Goal: Task Accomplishment & Management: Manage account settings

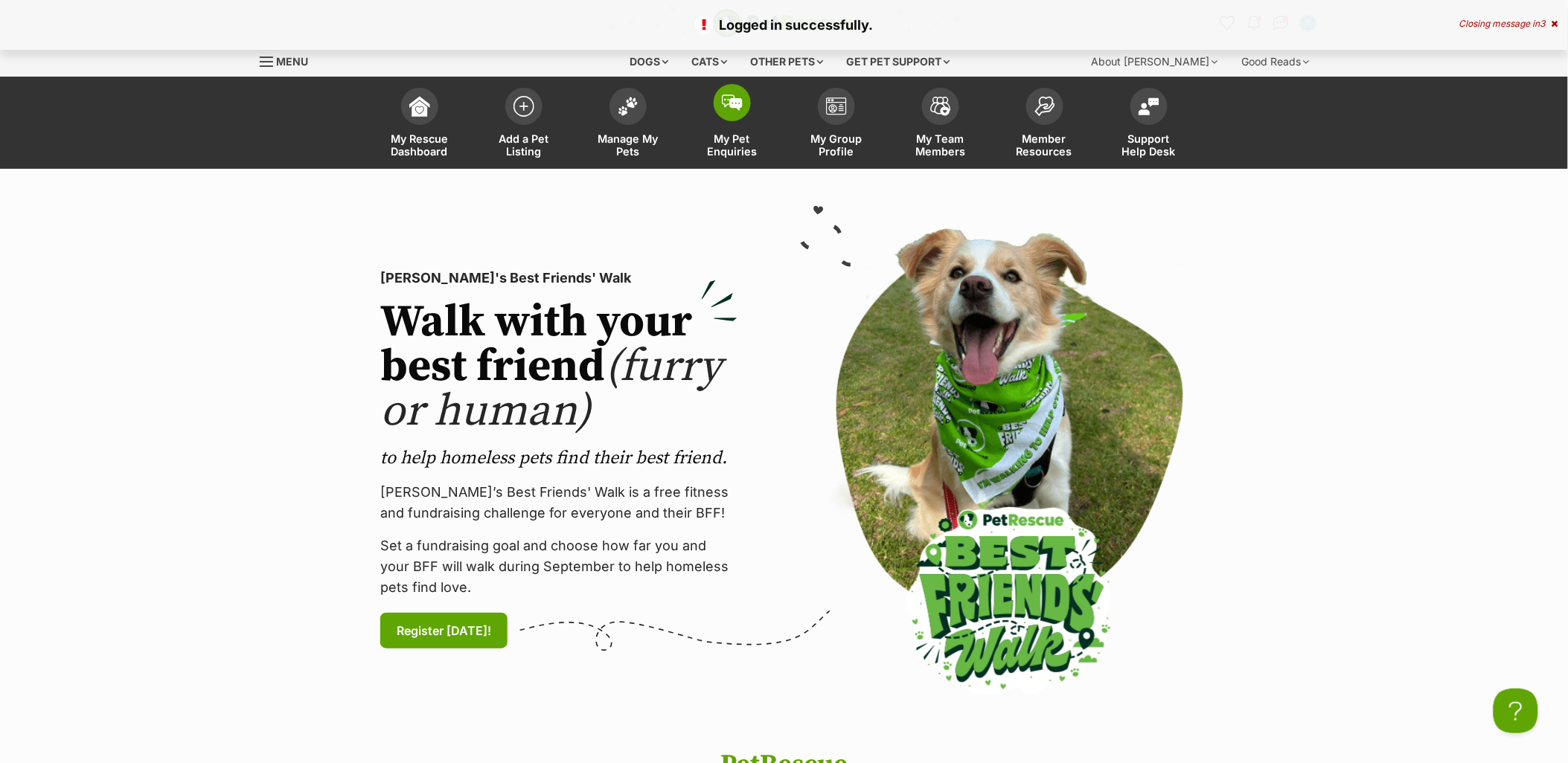
drag, startPoint x: 631, startPoint y: 123, endPoint x: 734, endPoint y: 115, distance: 103.3
click at [631, 123] on link "Manage My Pets" at bounding box center [628, 124] width 104 height 89
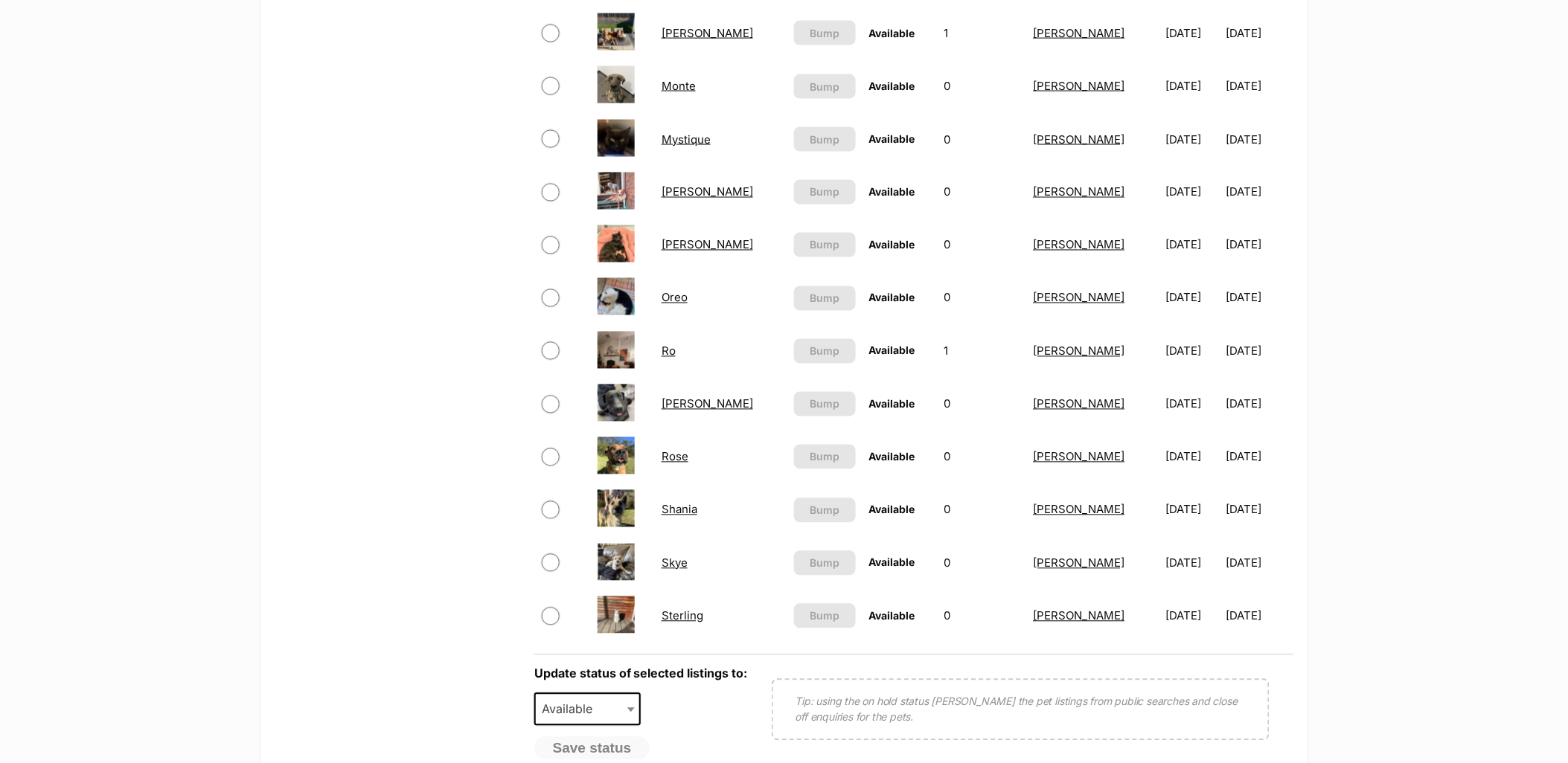
scroll to position [909, 0]
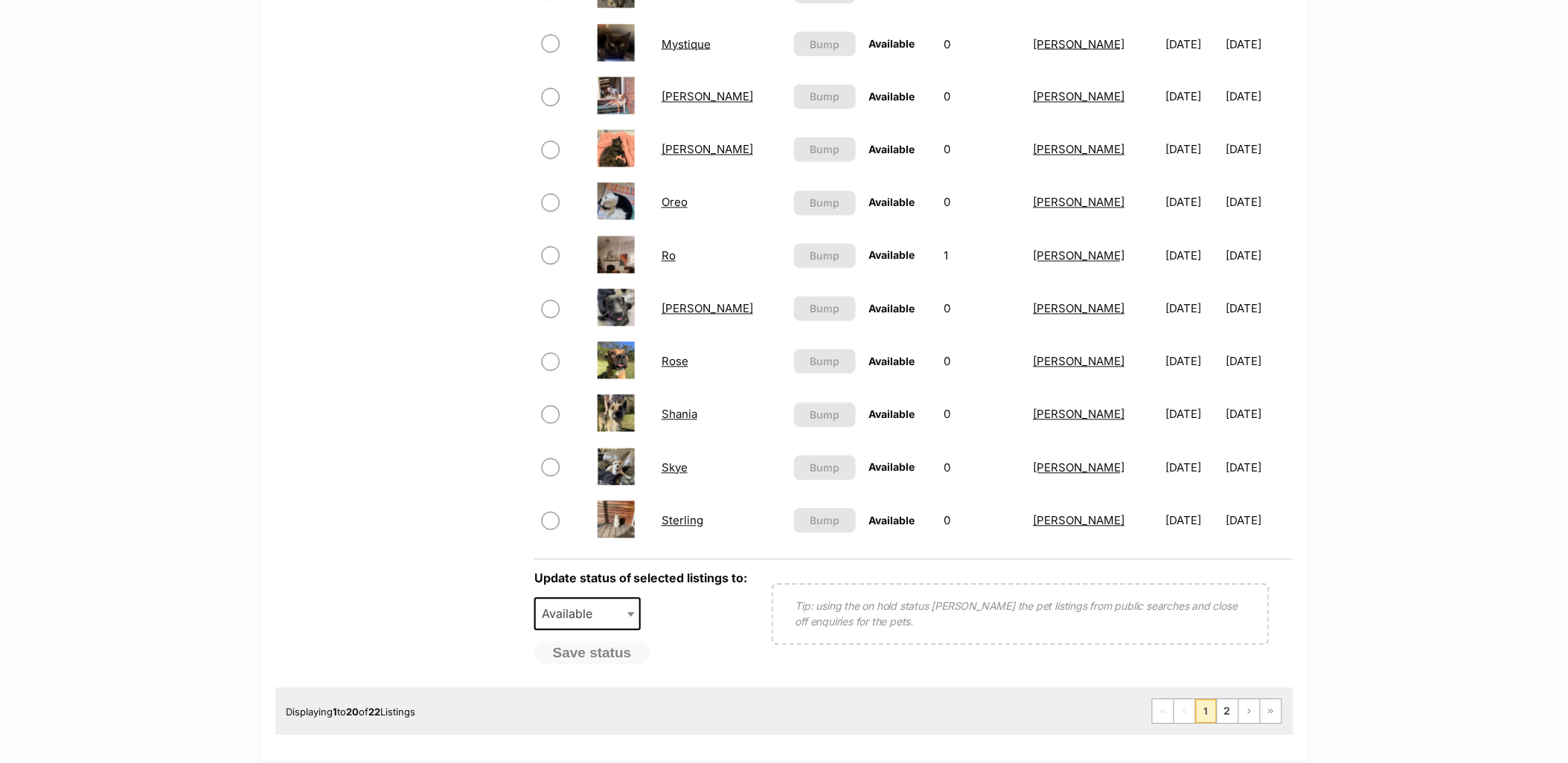
click at [673, 469] on link "Skye" at bounding box center [674, 468] width 26 height 14
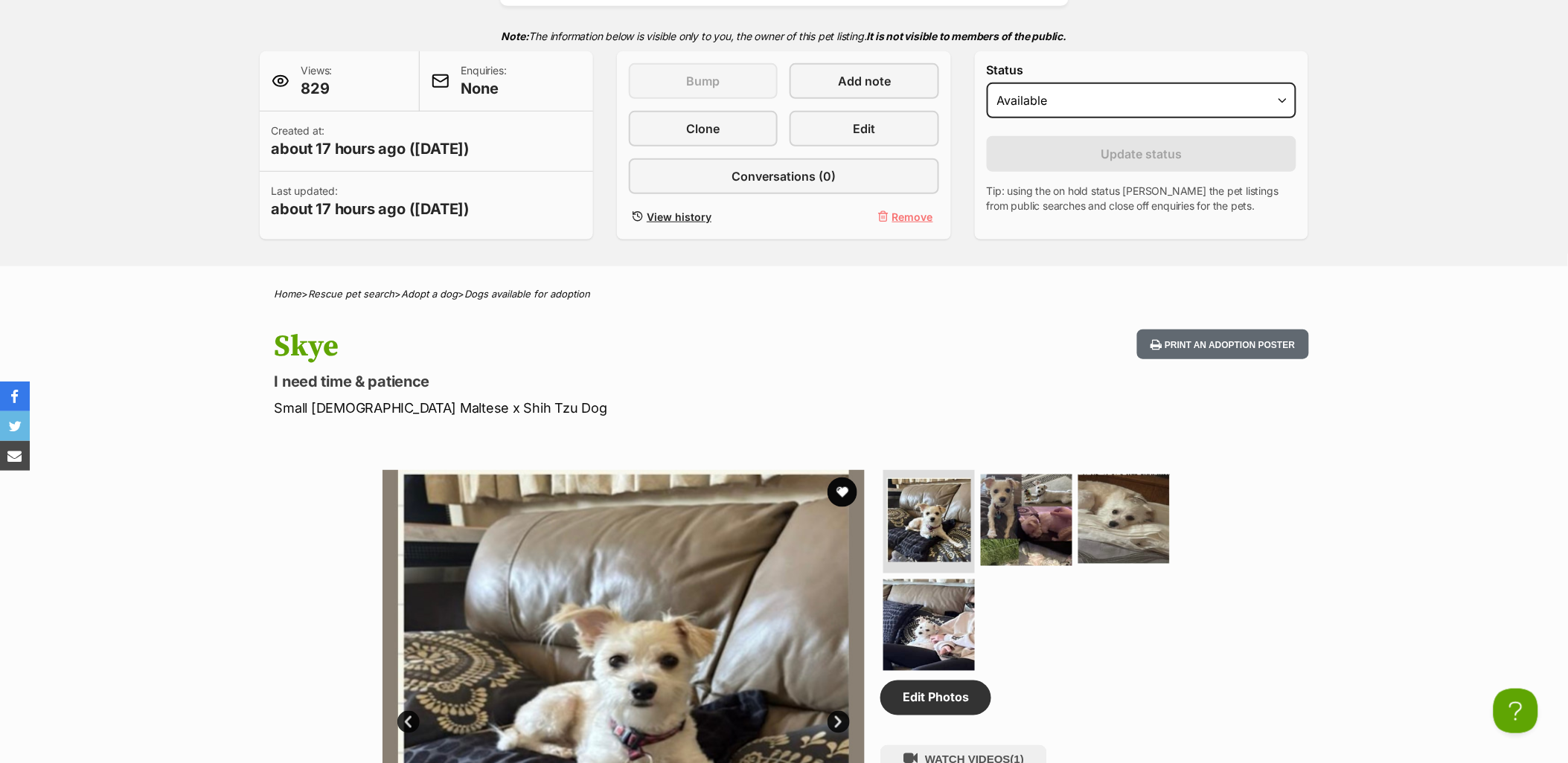
scroll to position [248, 0]
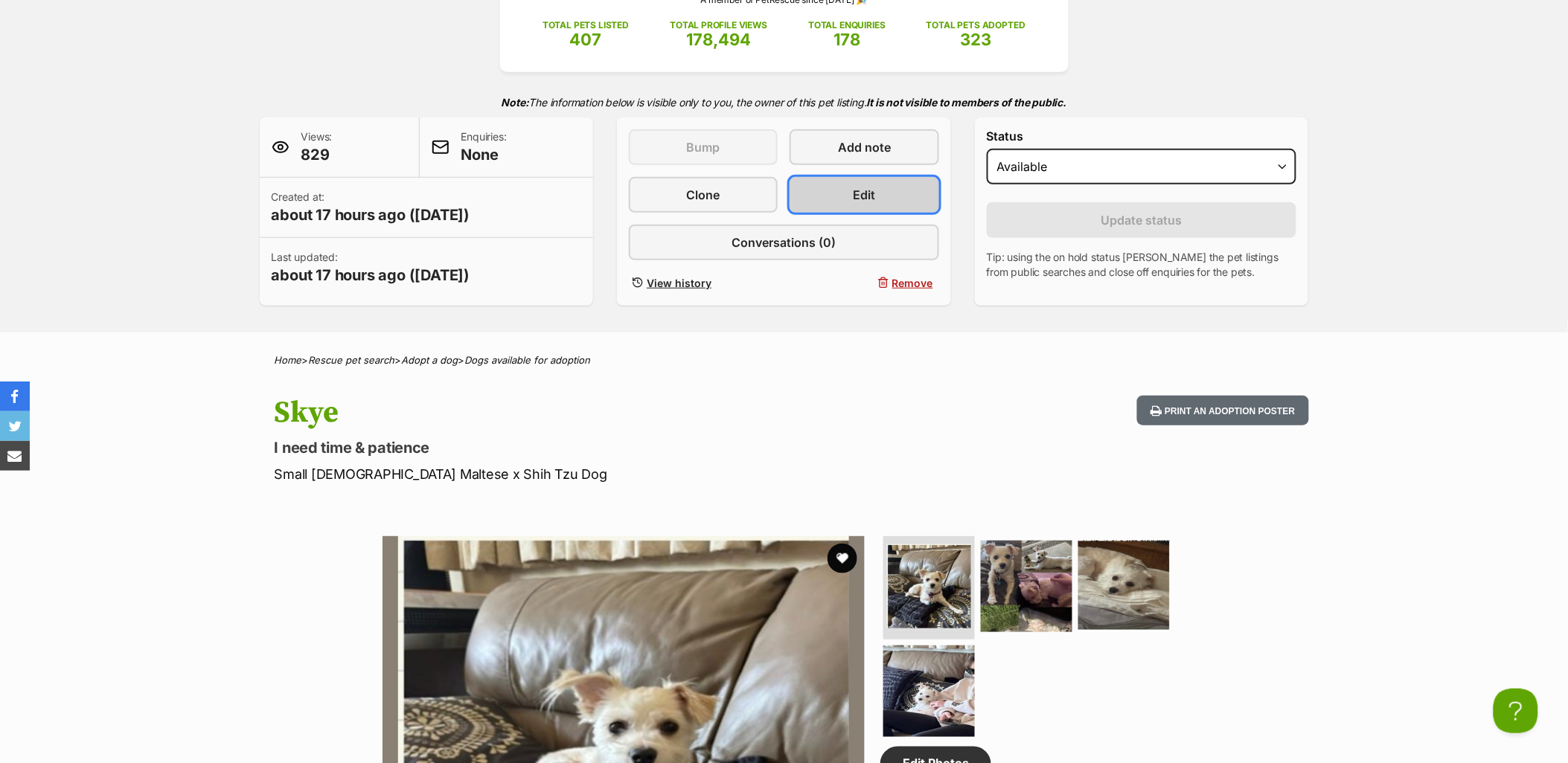
click at [810, 198] on link "Edit" at bounding box center [863, 195] width 149 height 36
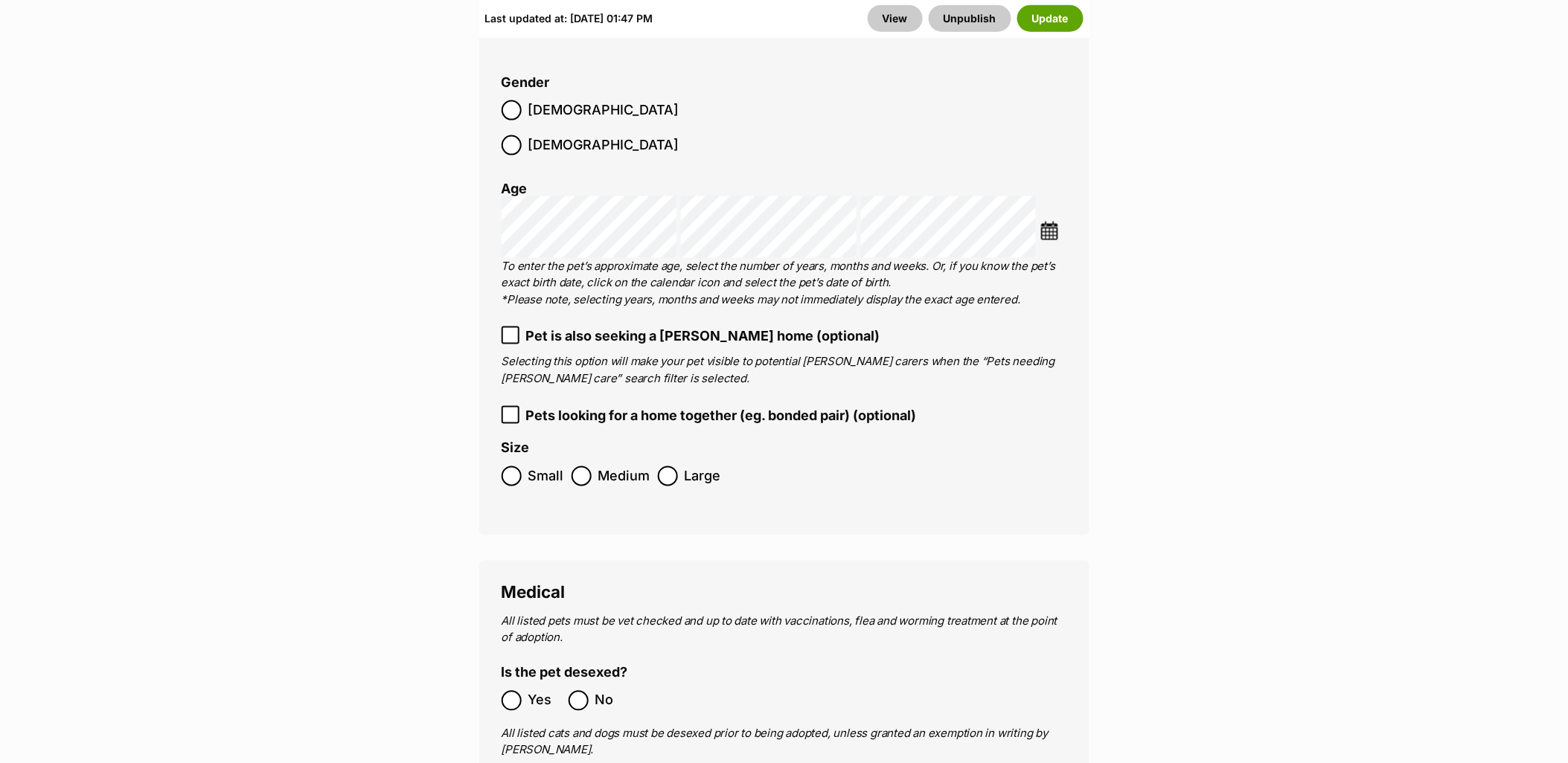
scroll to position [2645, 0]
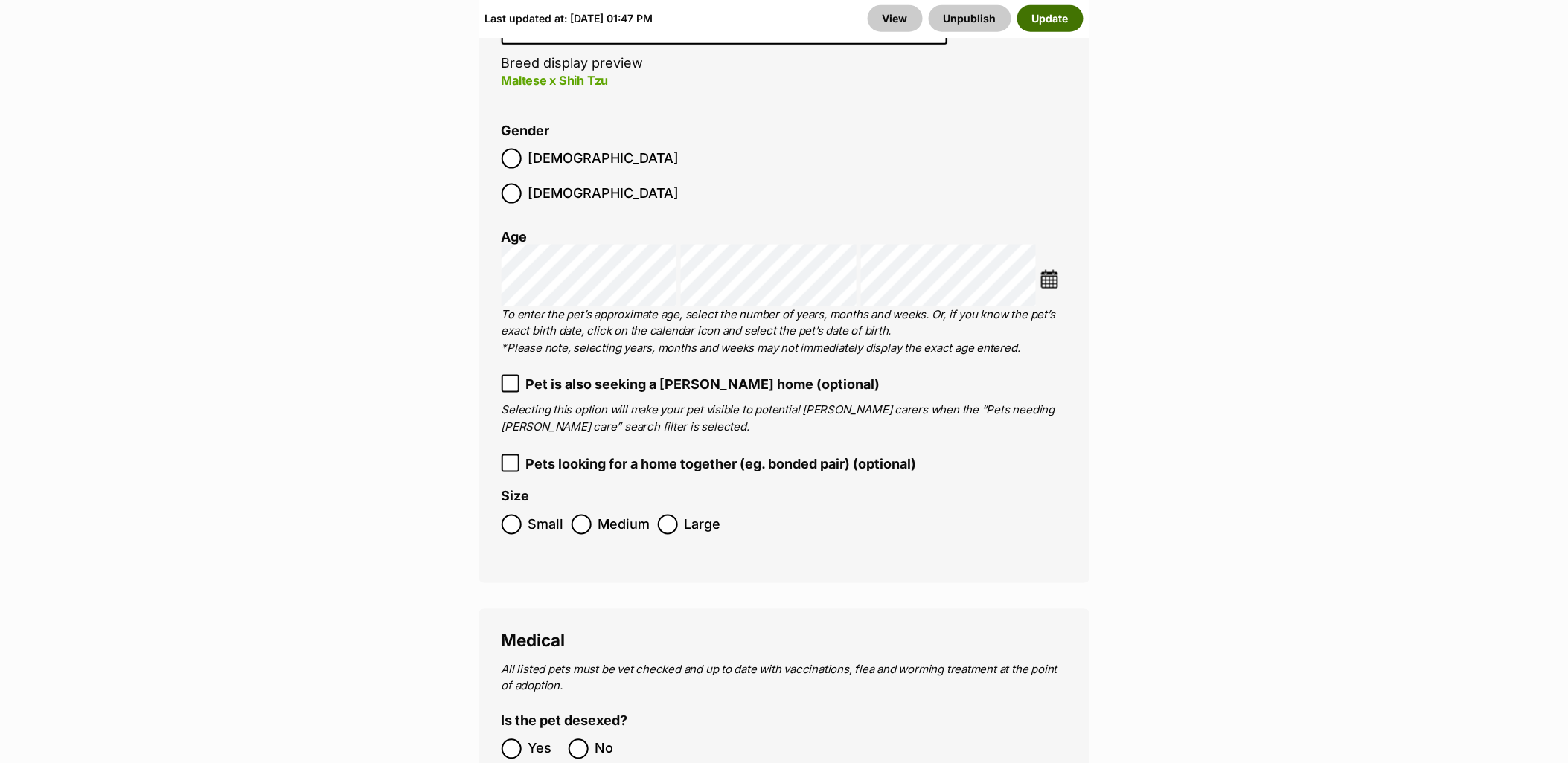
click at [1051, 22] on button "Update" at bounding box center [1050, 18] width 66 height 26
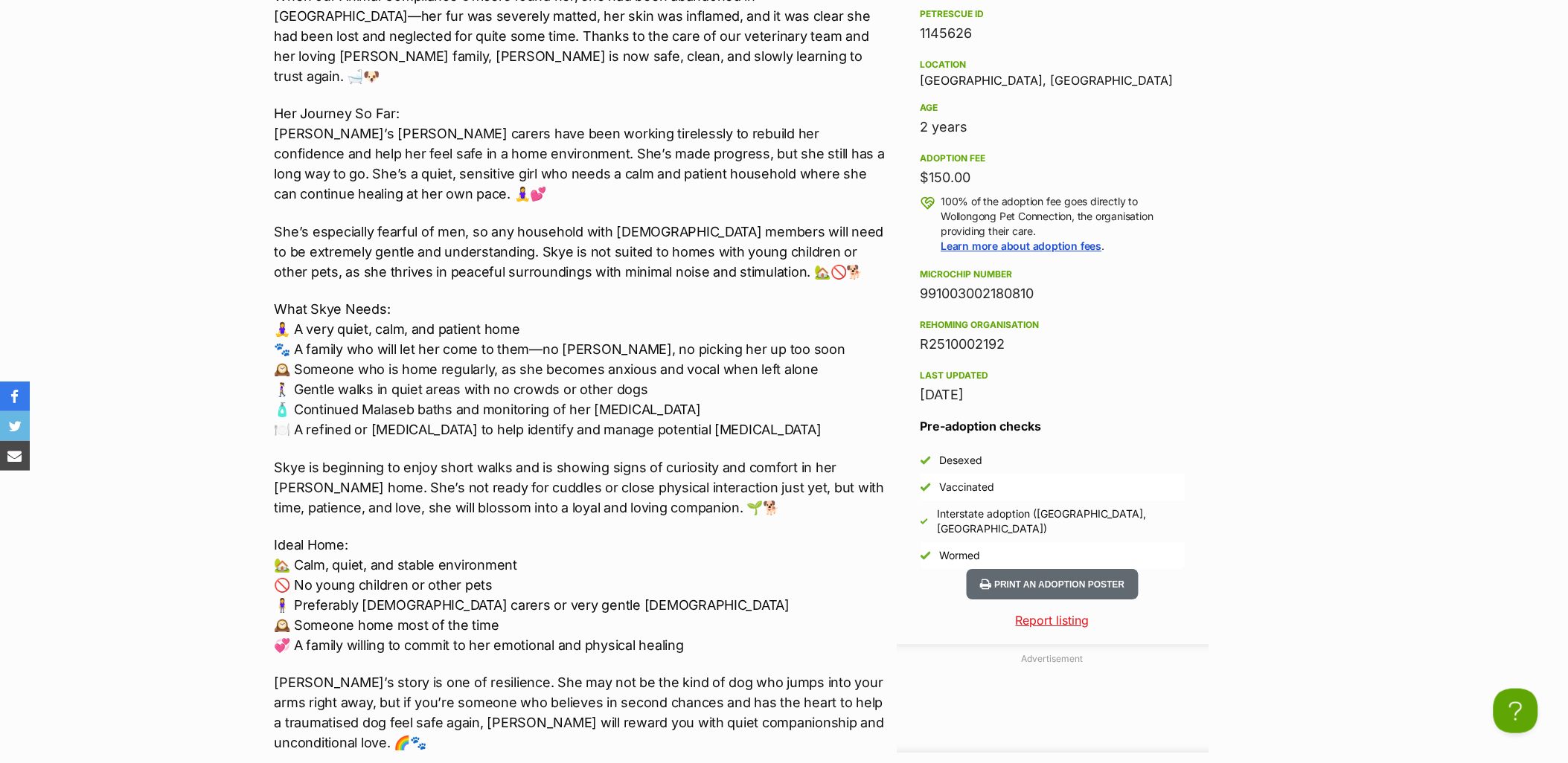
scroll to position [1489, 0]
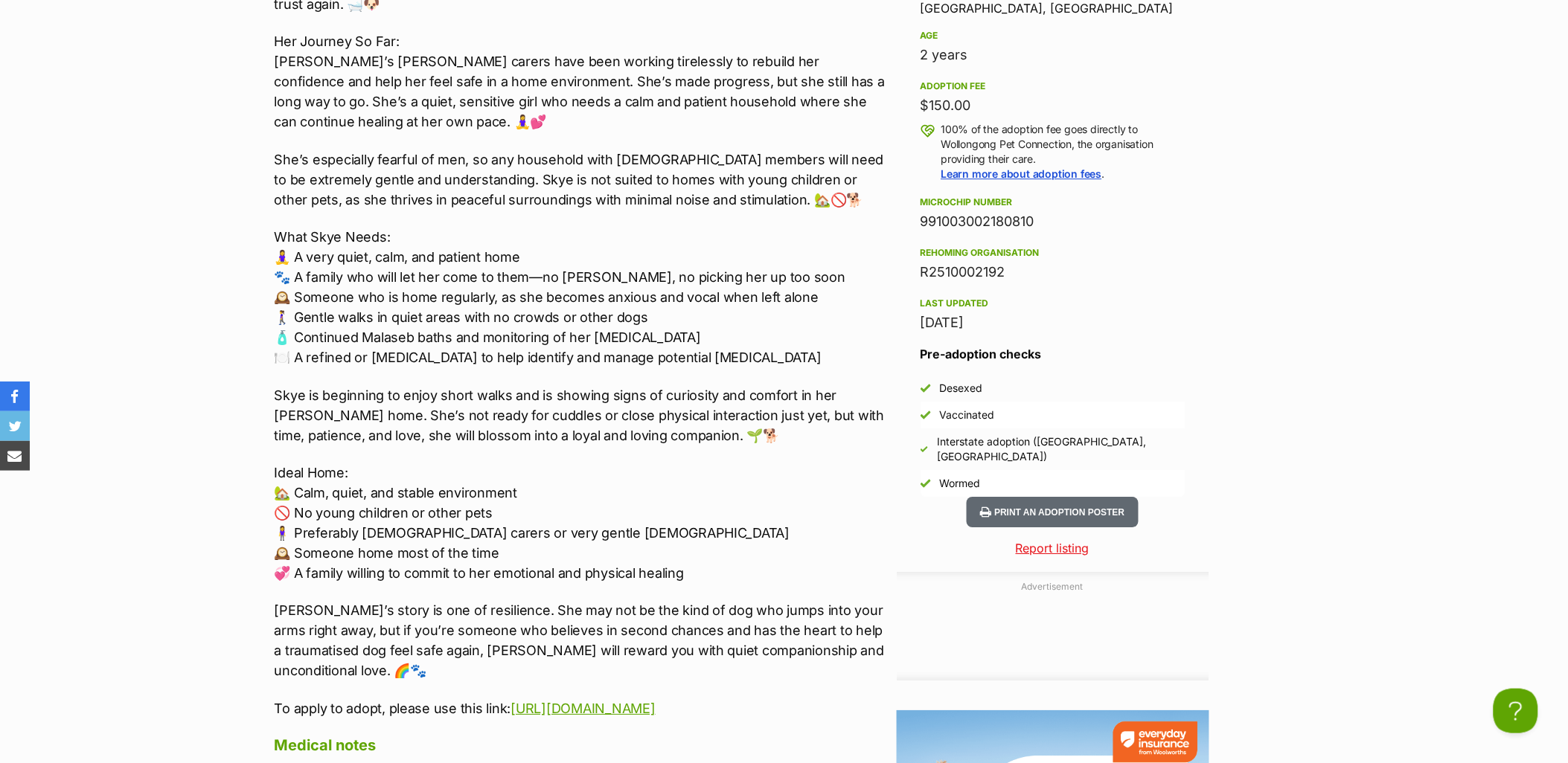
click at [682, 436] on div "Skye is a gentle soul with a heartbreaking past and a hopeful future. 💔➡️💖 When…" at bounding box center [581, 298] width 615 height 842
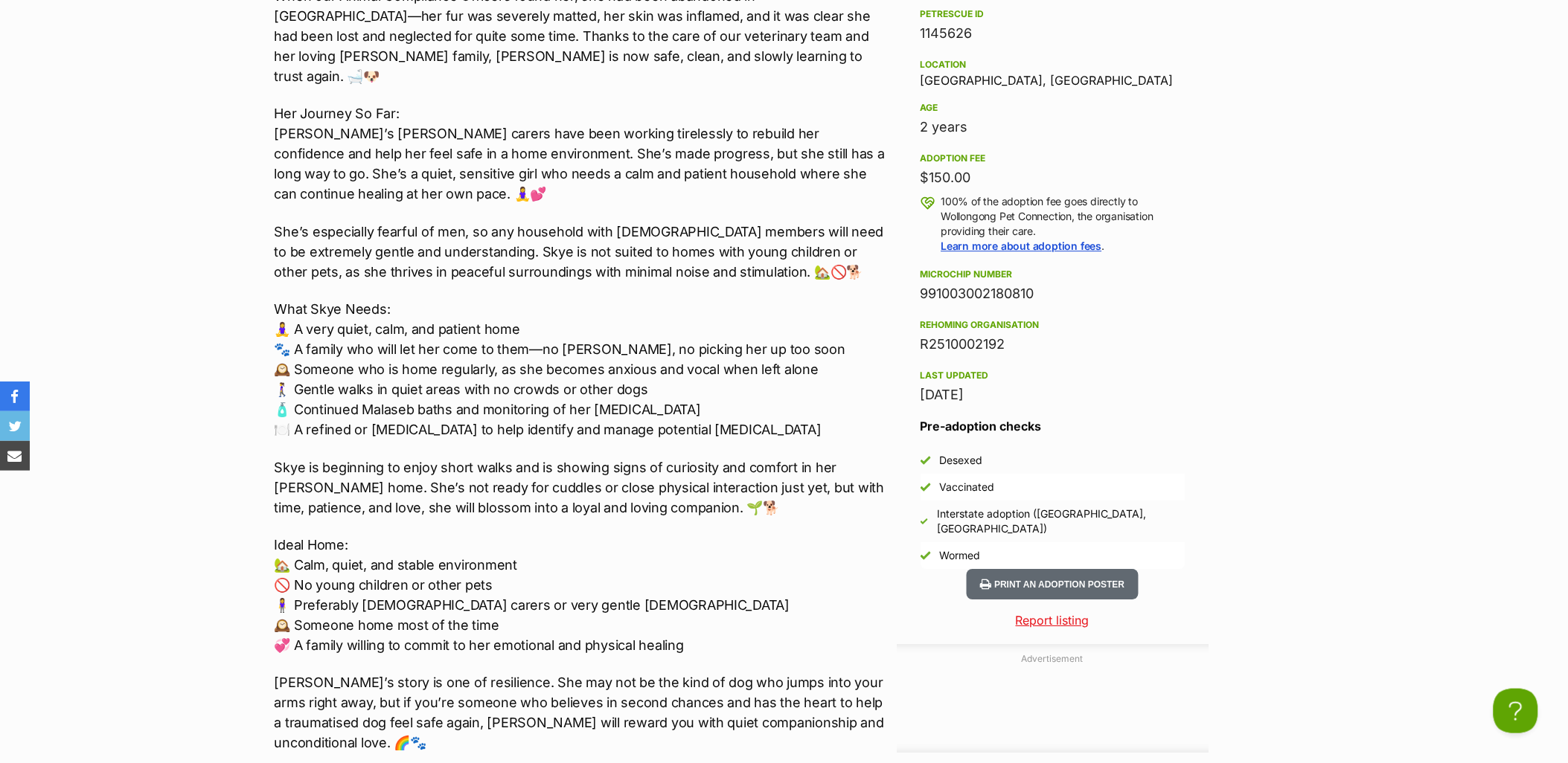
scroll to position [1157, 0]
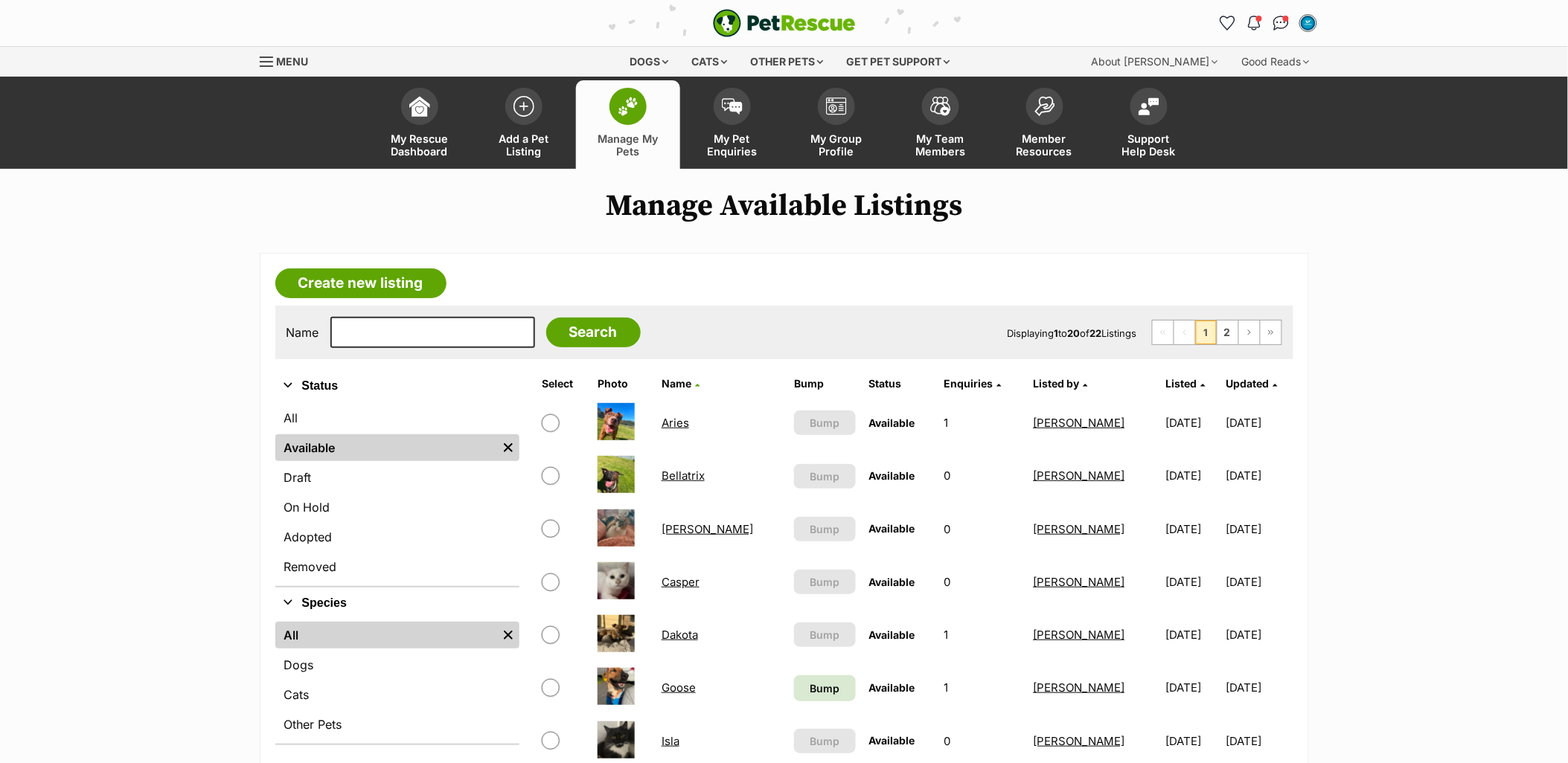
click at [635, 59] on div "Dogs" at bounding box center [649, 61] width 59 height 30
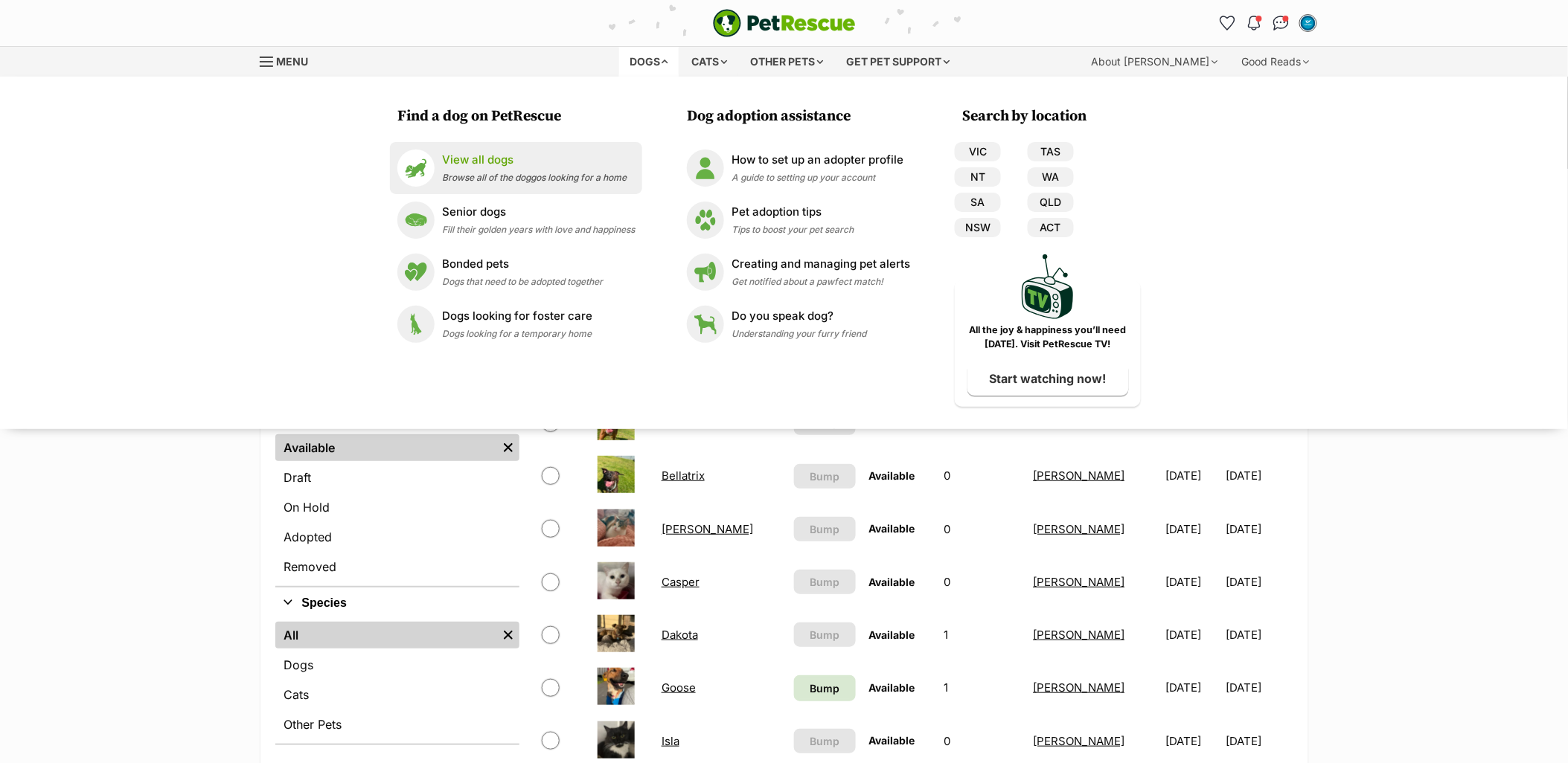
click at [486, 157] on p "View all dogs" at bounding box center [535, 160] width 185 height 17
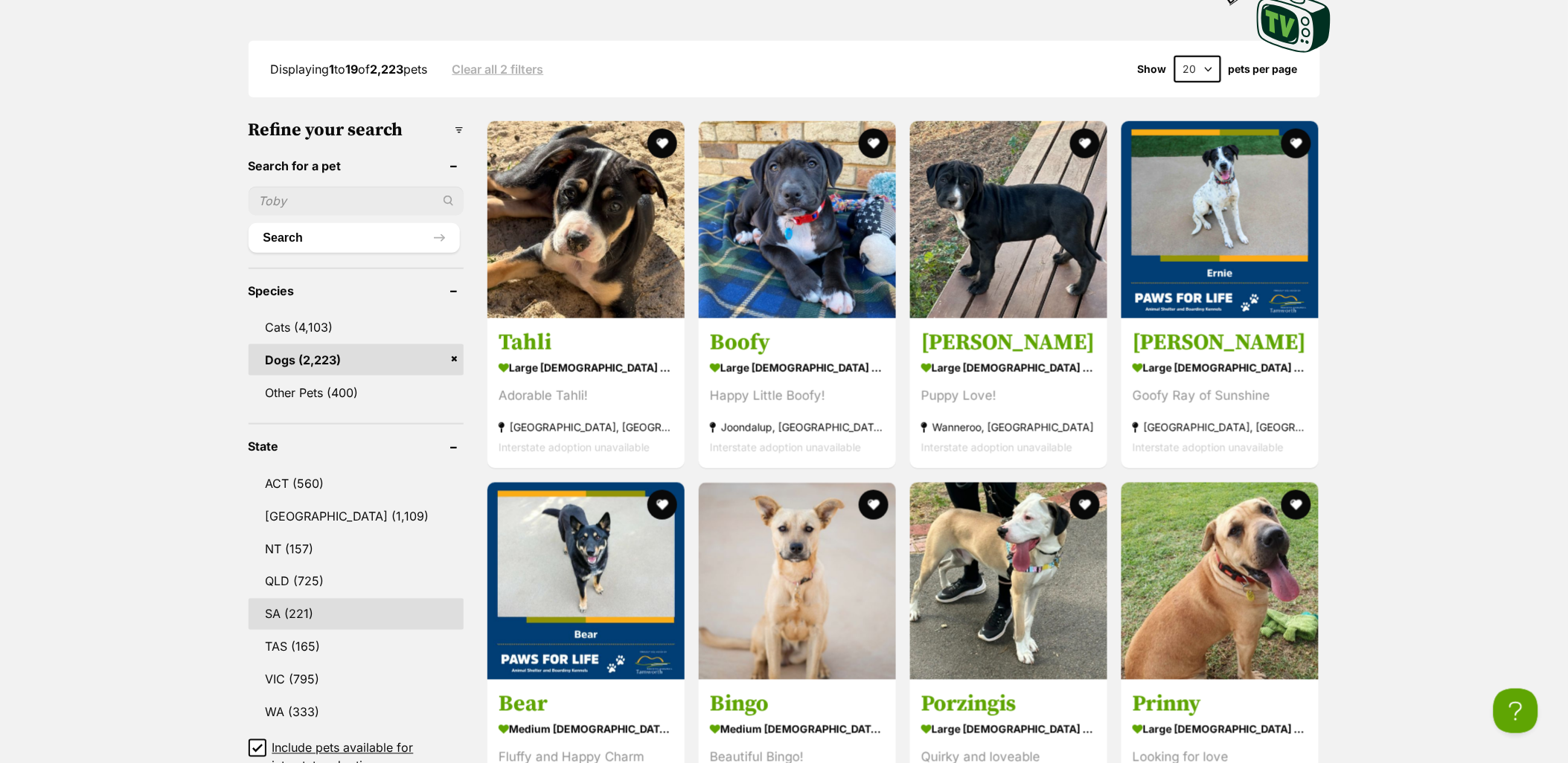
scroll to position [495, 0]
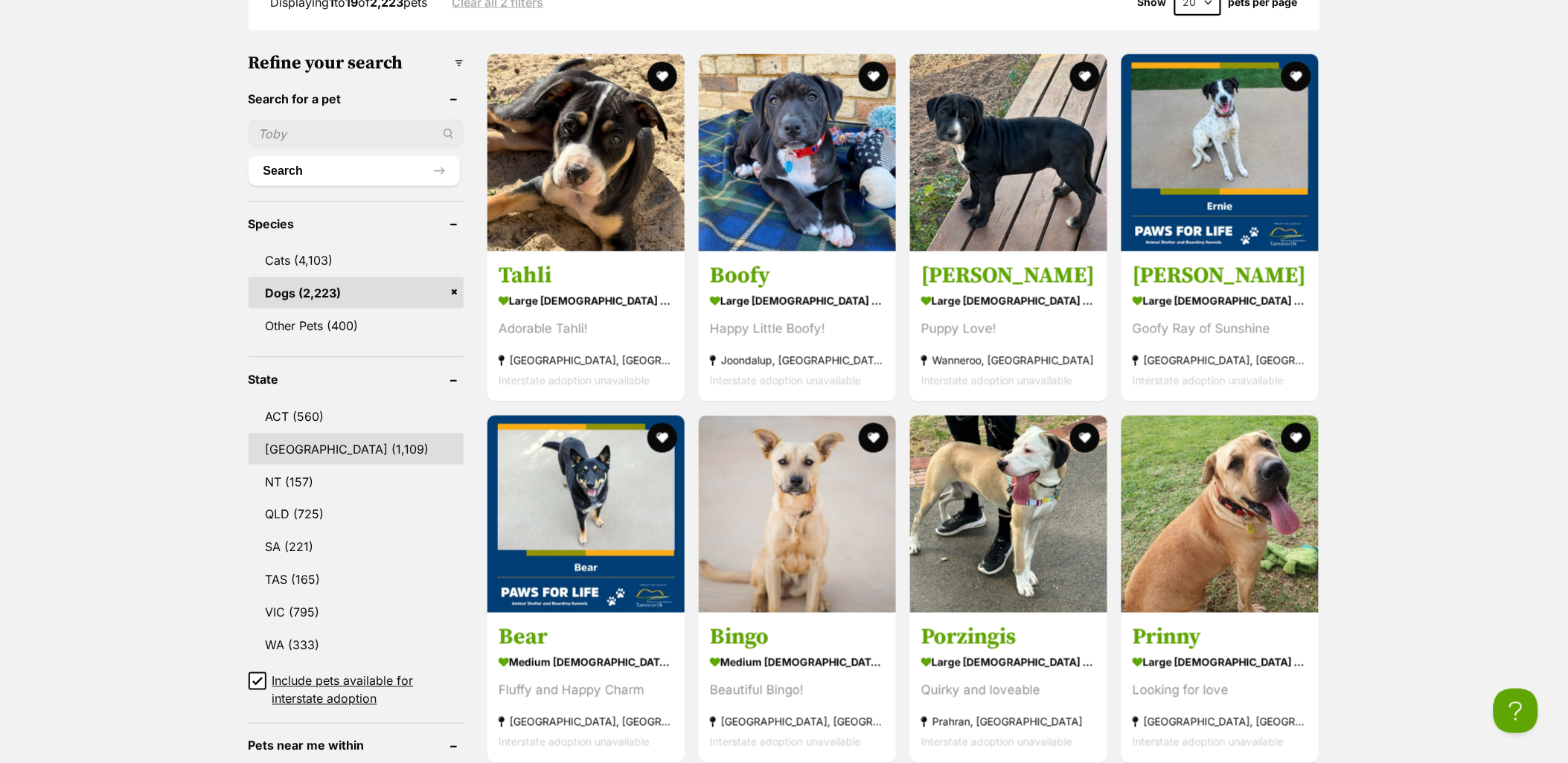
click at [322, 441] on link "NSW (1,109)" at bounding box center [355, 450] width 215 height 31
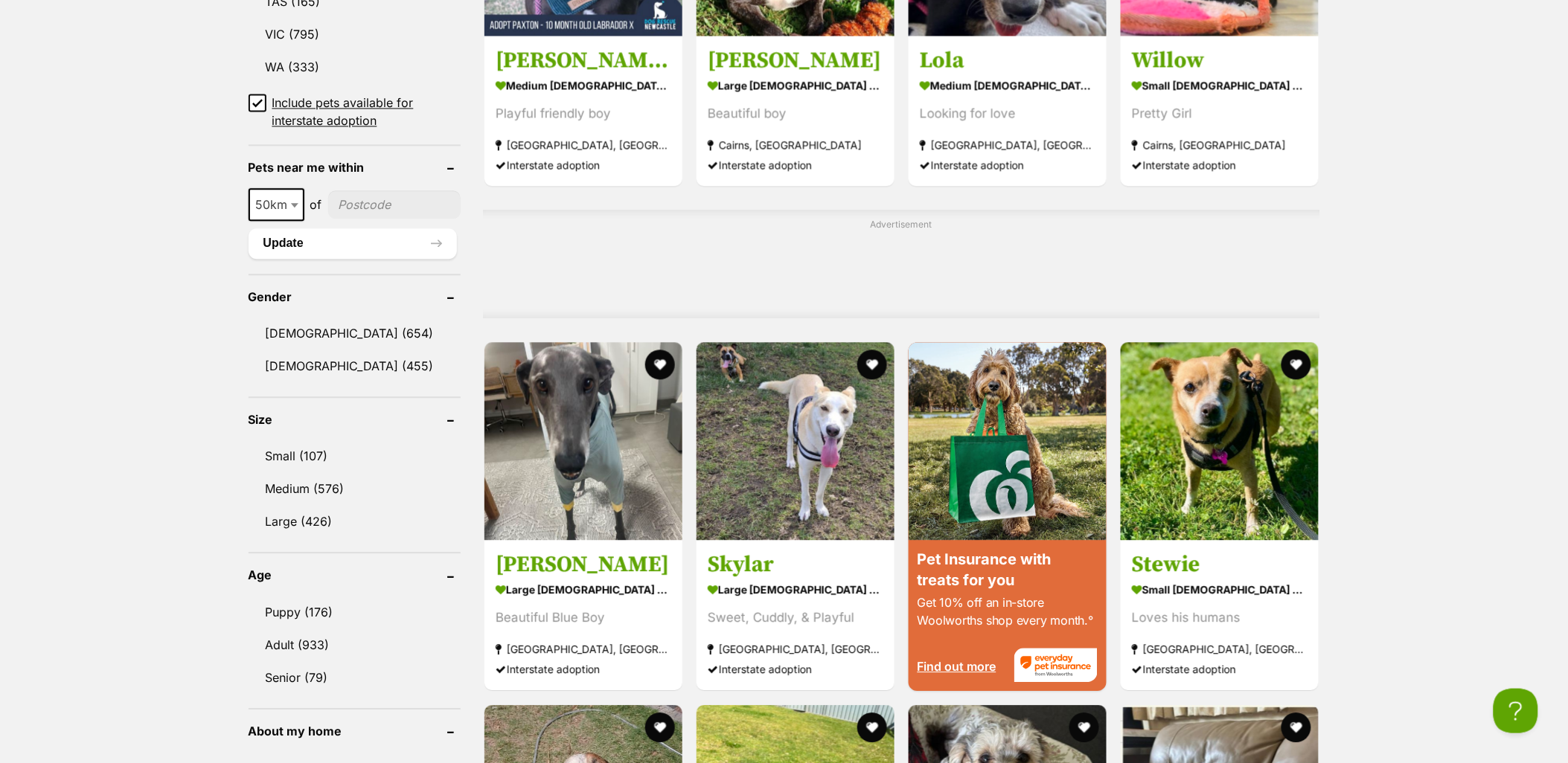
click at [279, 195] on span "50km" at bounding box center [277, 205] width 53 height 21
select select "100"
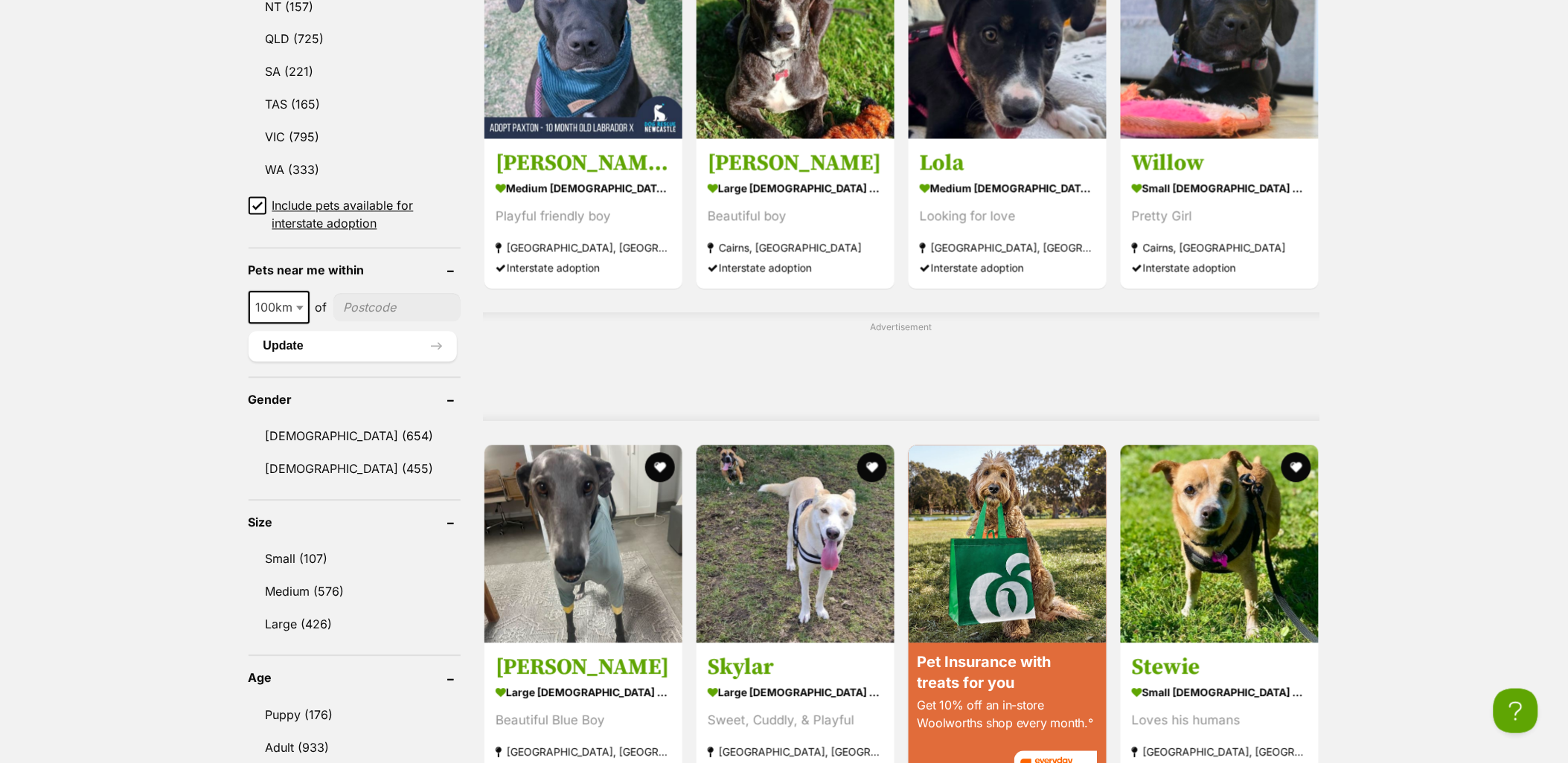
scroll to position [909, 0]
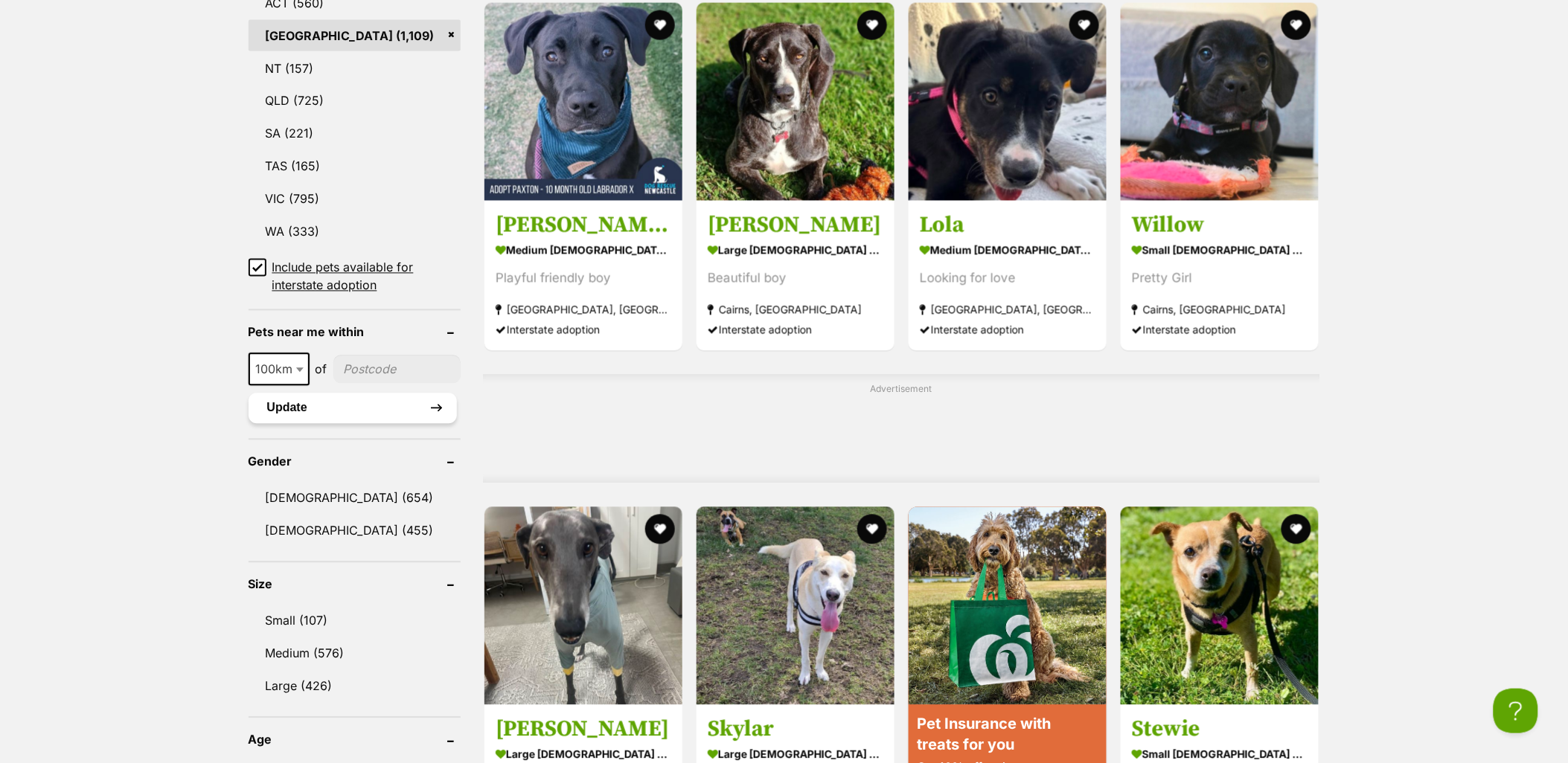
click at [333, 398] on button "Update" at bounding box center [353, 408] width 208 height 30
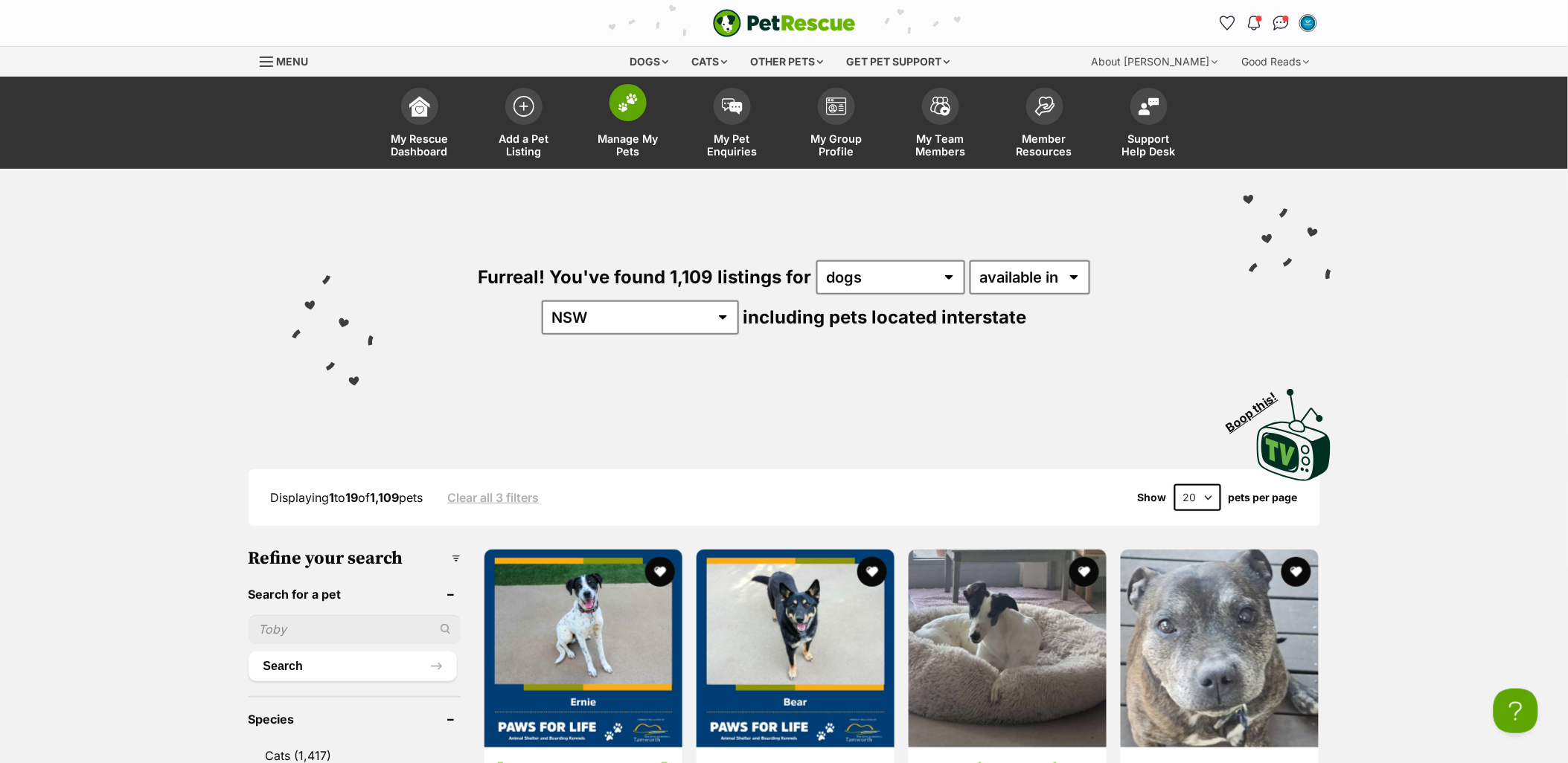
click at [635, 106] on img at bounding box center [628, 102] width 21 height 19
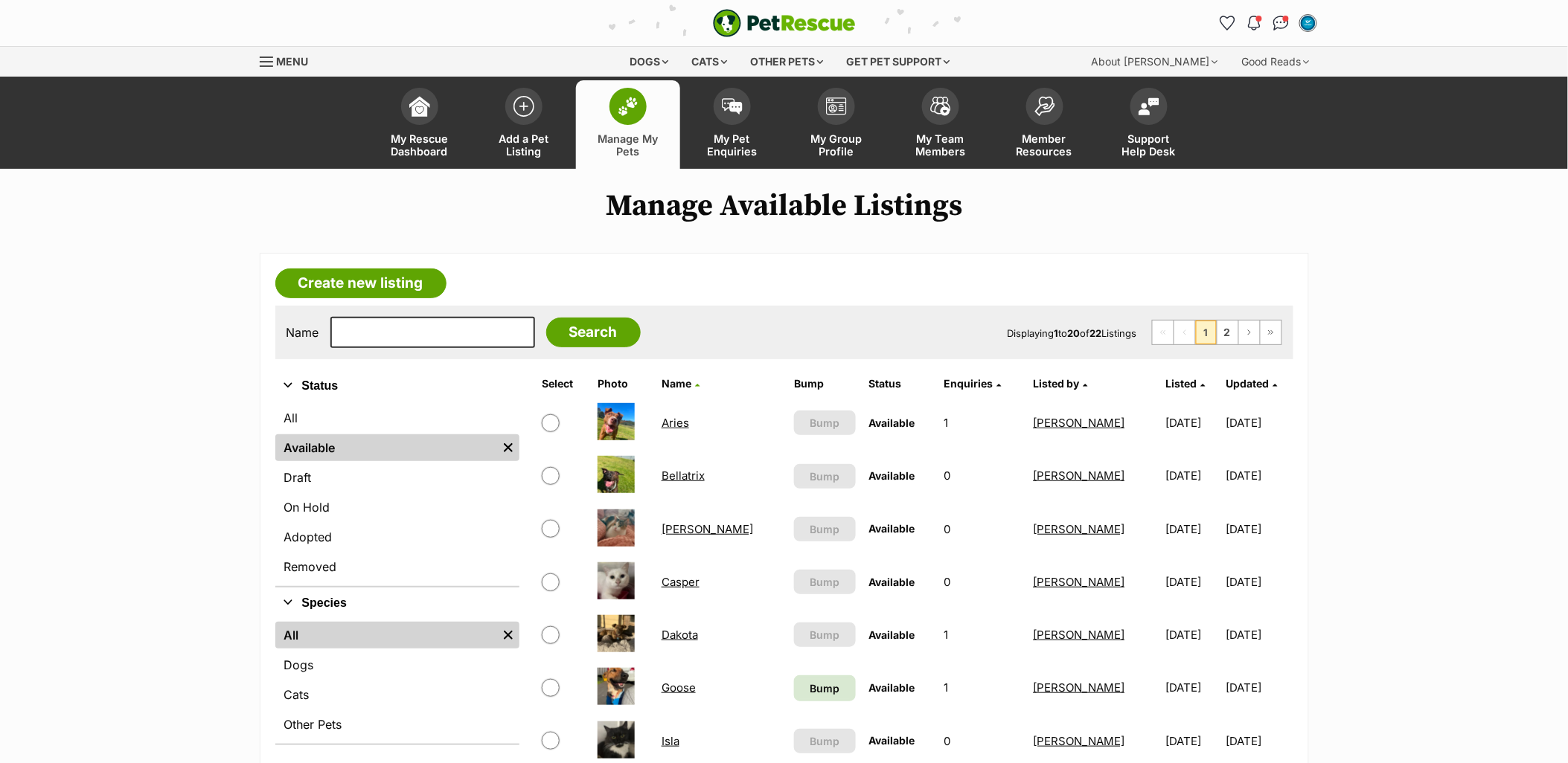
click at [678, 419] on link "Aries" at bounding box center [675, 422] width 27 height 14
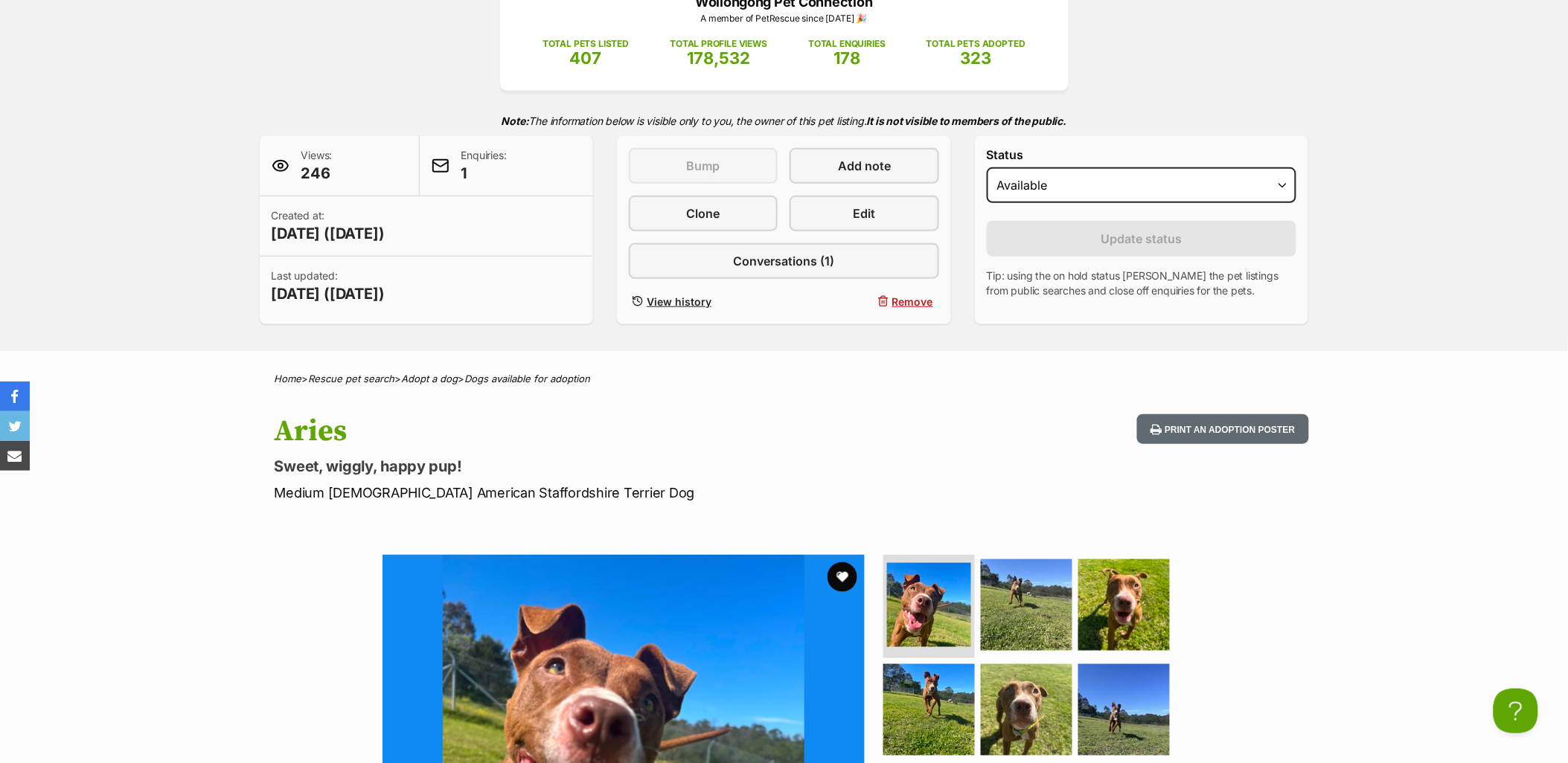
scroll to position [82, 0]
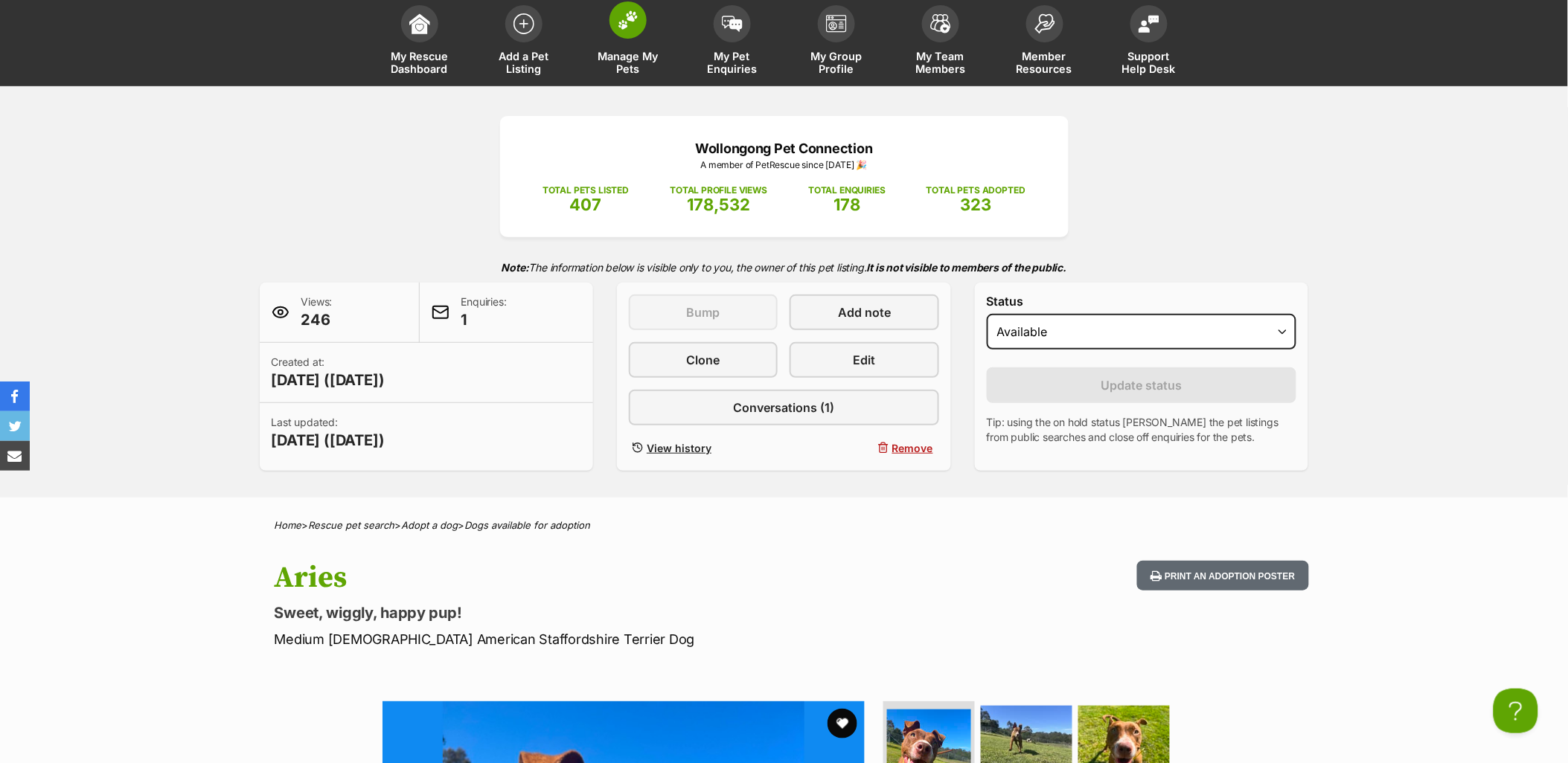
click at [628, 62] on span "Manage My Pets" at bounding box center [628, 63] width 67 height 26
